Goal: Find specific page/section: Find specific page/section

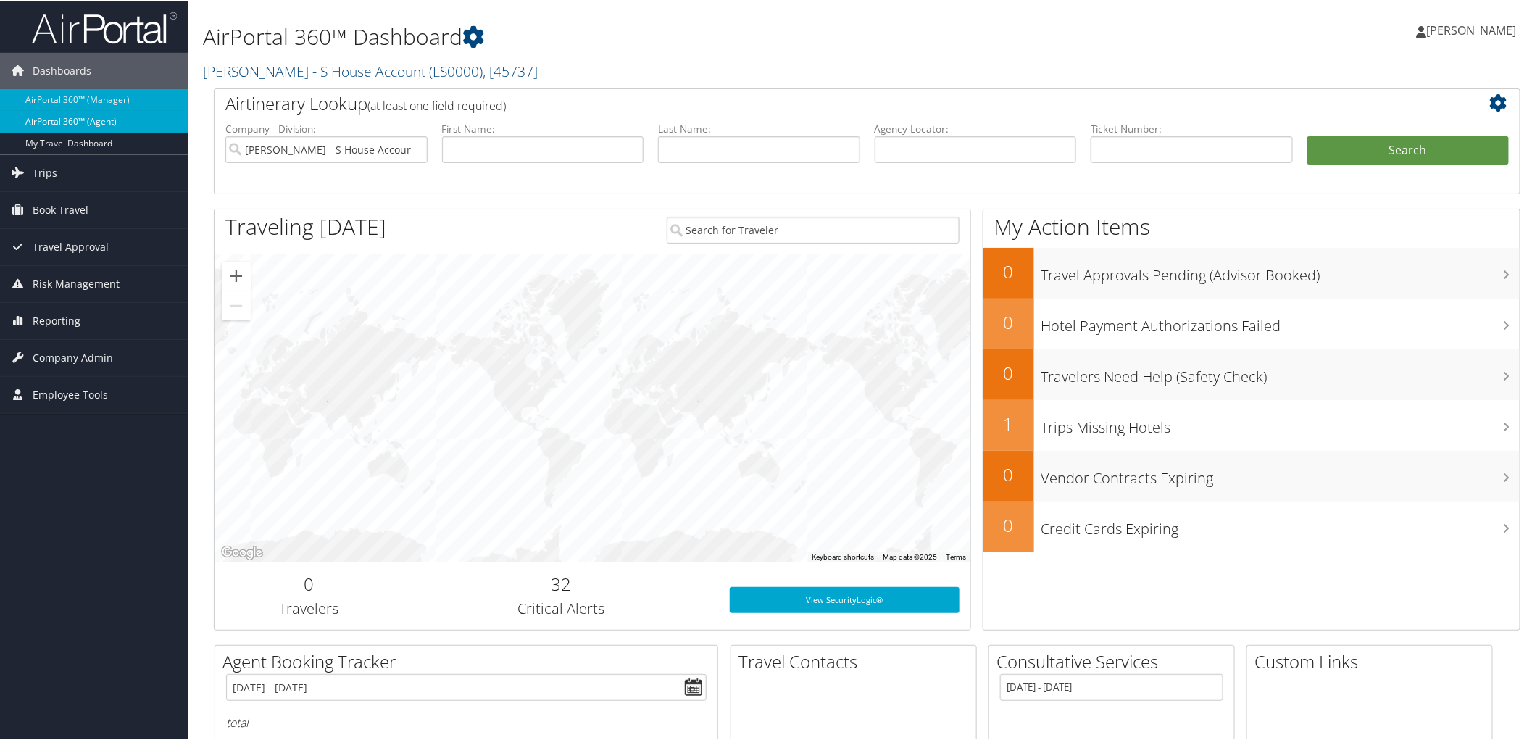
click at [99, 114] on link "AirPortal 360™ (Agent)" at bounding box center [94, 120] width 188 height 22
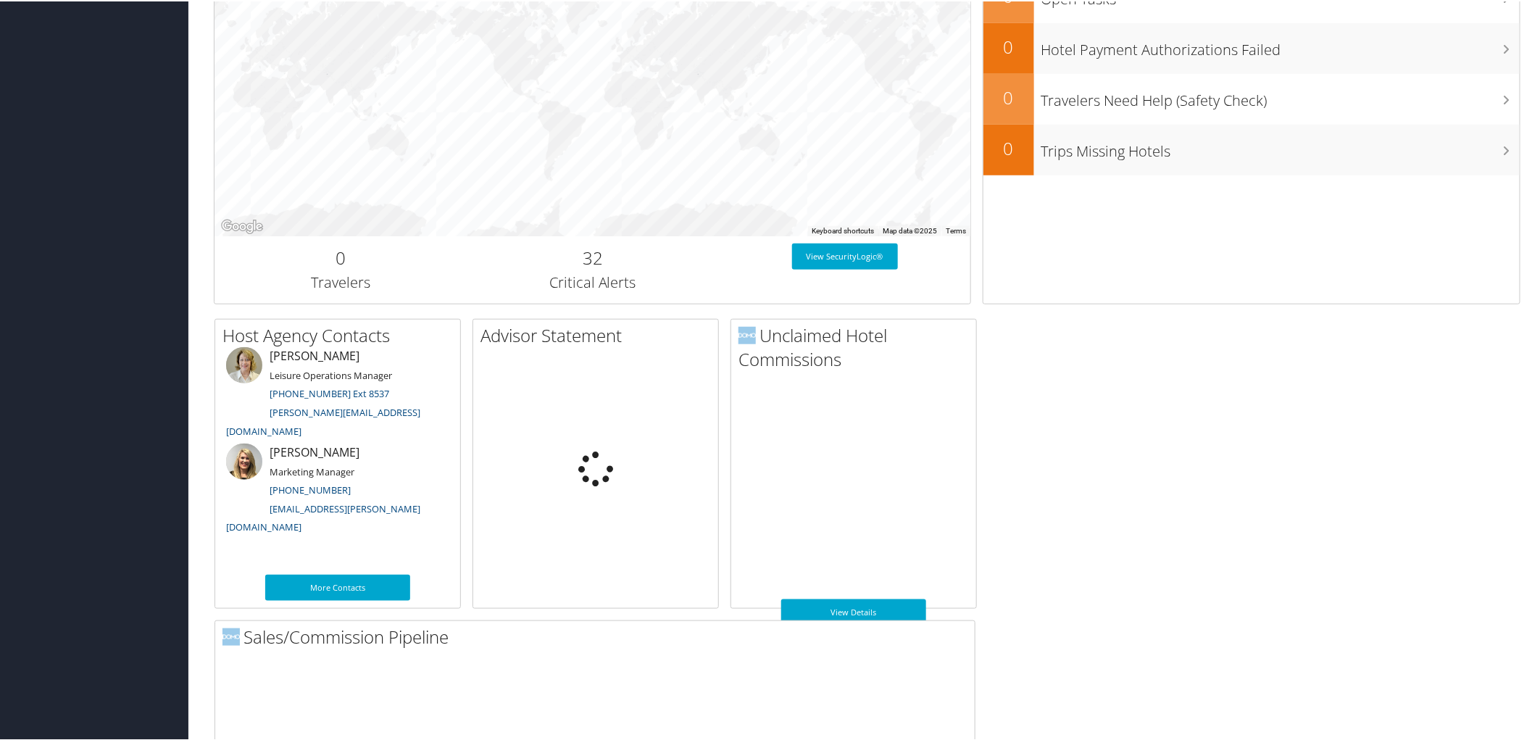
scroll to position [625, 0]
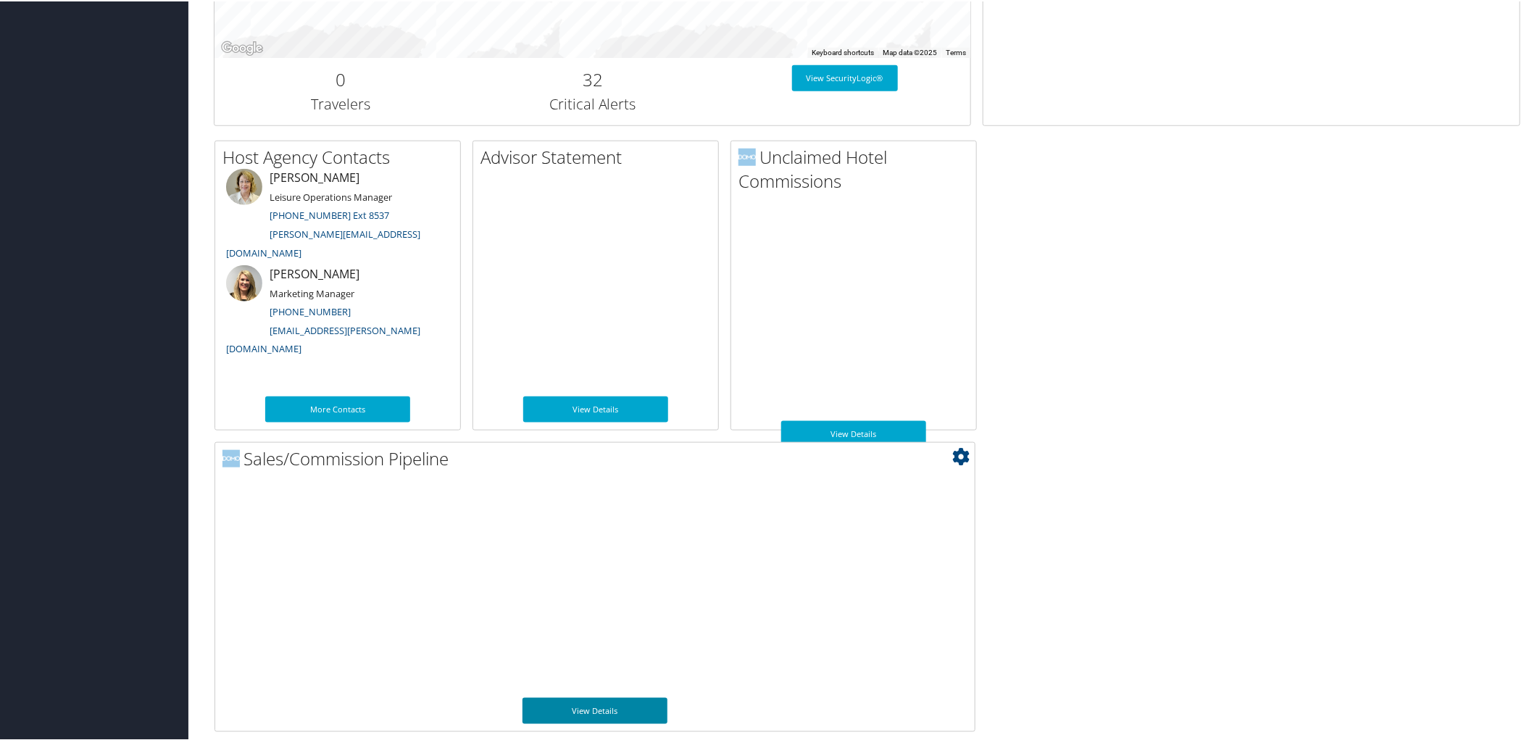
click at [618, 703] on link "View Details" at bounding box center [594, 709] width 145 height 26
